Goal: Transaction & Acquisition: Purchase product/service

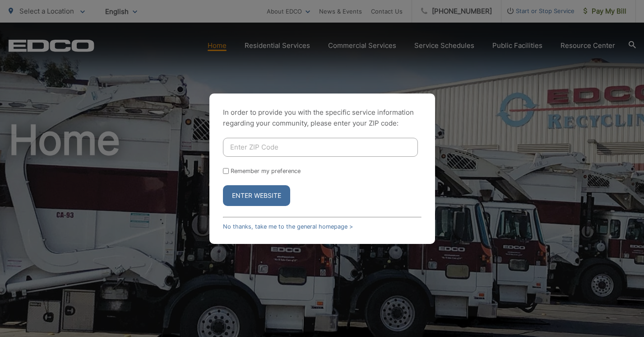
click at [330, 152] on input "Enter ZIP Code" at bounding box center [320, 147] width 195 height 19
type input "92084"
click at [255, 198] on button "Enter Website" at bounding box center [256, 195] width 67 height 21
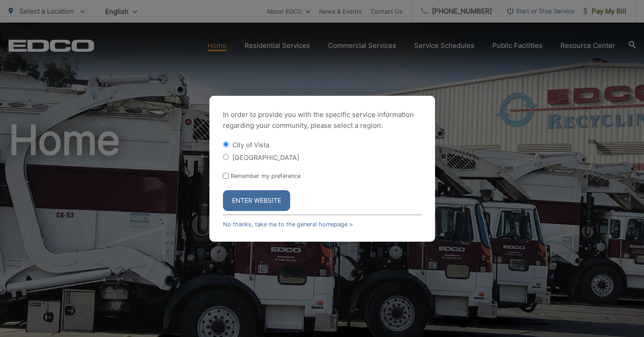
click at [224, 158] on input "[GEOGRAPHIC_DATA]" at bounding box center [226, 157] width 6 height 6
radio input "true"
click at [247, 197] on button "Enter Website" at bounding box center [256, 200] width 67 height 21
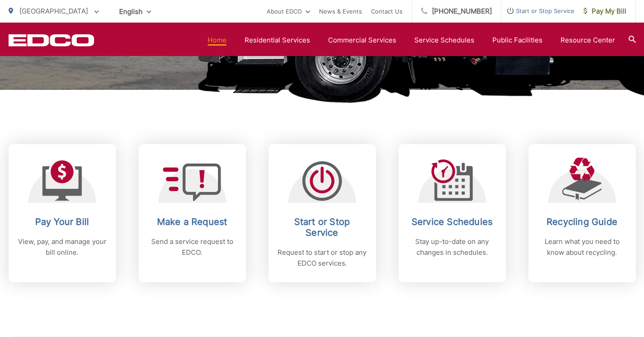
scroll to position [305, 0]
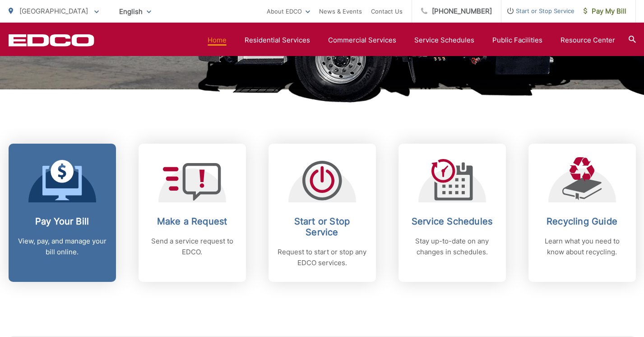
click at [63, 205] on link "Pay Your Bill View, pay, and manage your bill online." at bounding box center [62, 212] width 107 height 138
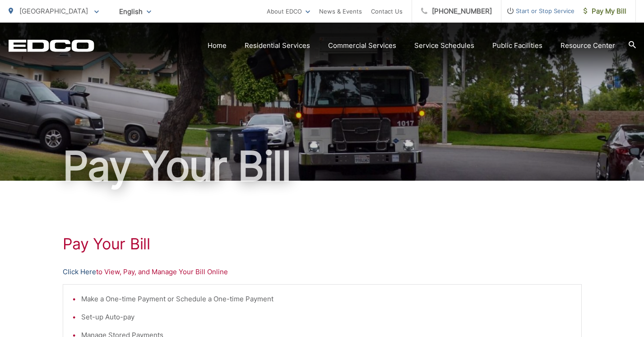
click at [77, 274] on link "Click Here" at bounding box center [79, 271] width 33 height 11
